Goal: Information Seeking & Learning: Check status

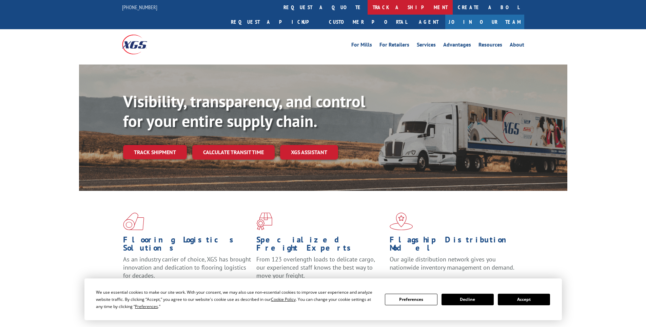
click at [368, 5] on link "track a shipment" at bounding box center [410, 7] width 85 height 15
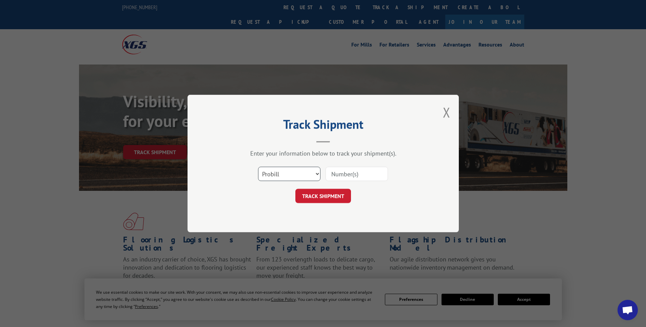
click at [286, 176] on select "Select category... Probill BOL PO" at bounding box center [289, 174] width 62 height 14
select select "bol"
click at [258, 167] on select "Select category... Probill BOL PO" at bounding box center [289, 174] width 62 height 14
click at [357, 173] on input at bounding box center [357, 174] width 62 height 14
type input "438384"
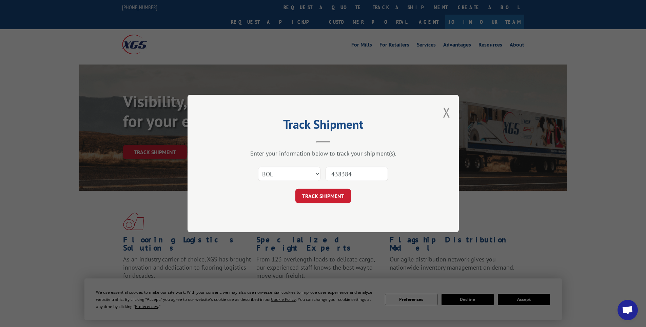
click at [296, 189] on button "TRACK SHIPMENT" at bounding box center [324, 196] width 56 height 14
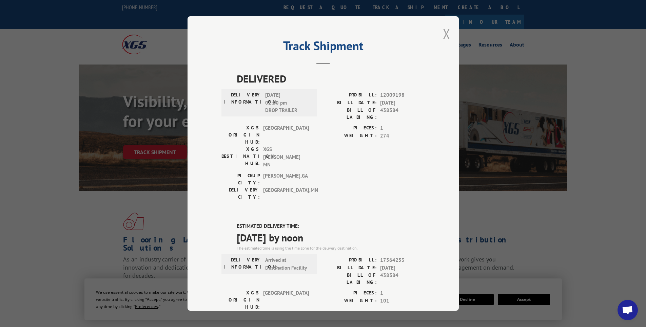
click at [443, 32] on button "Close modal" at bounding box center [446, 34] width 7 height 18
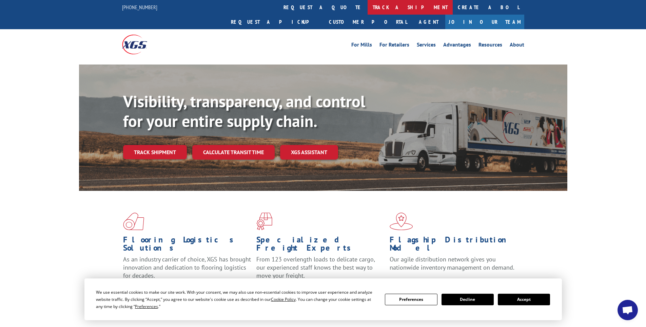
click at [368, 6] on link "track a shipment" at bounding box center [410, 7] width 85 height 15
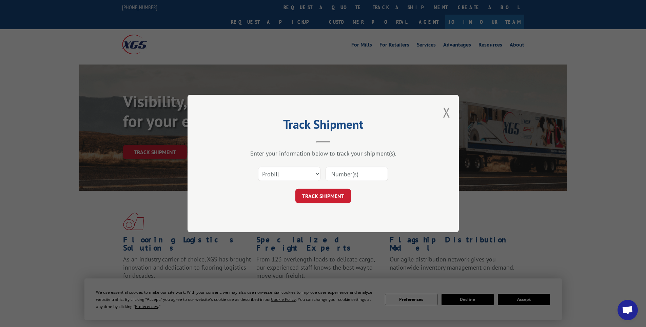
click at [355, 175] on input at bounding box center [357, 174] width 62 height 14
type input "17564253"
click at [329, 198] on button "TRACK SHIPMENT" at bounding box center [324, 196] width 56 height 14
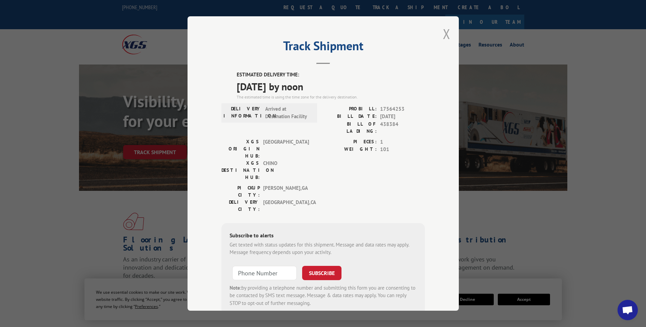
click at [443, 34] on button "Close modal" at bounding box center [446, 34] width 7 height 18
